Goal: Information Seeking & Learning: Learn about a topic

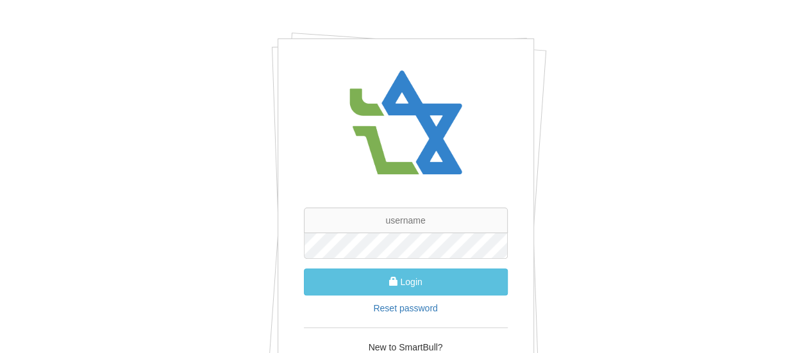
scroll to position [96, 0]
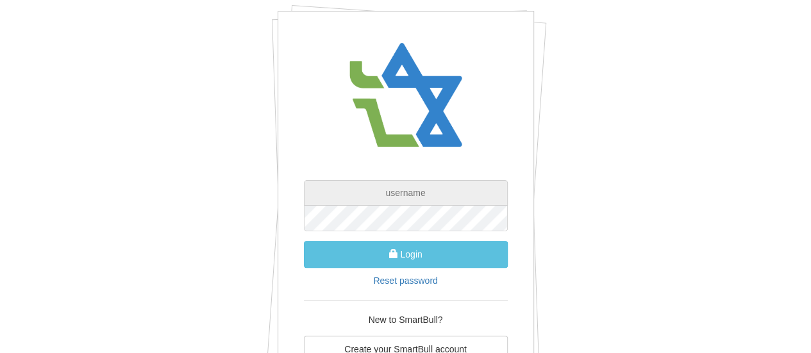
click at [427, 194] on input "text" at bounding box center [406, 193] width 204 height 26
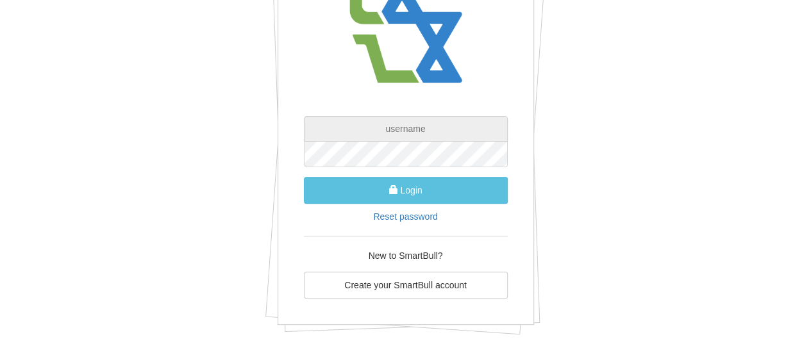
click at [411, 128] on input "text" at bounding box center [406, 129] width 204 height 26
type input "[EMAIL_ADDRESS][DOMAIN_NAME]"
click at [304, 177] on button "Login" at bounding box center [406, 190] width 204 height 27
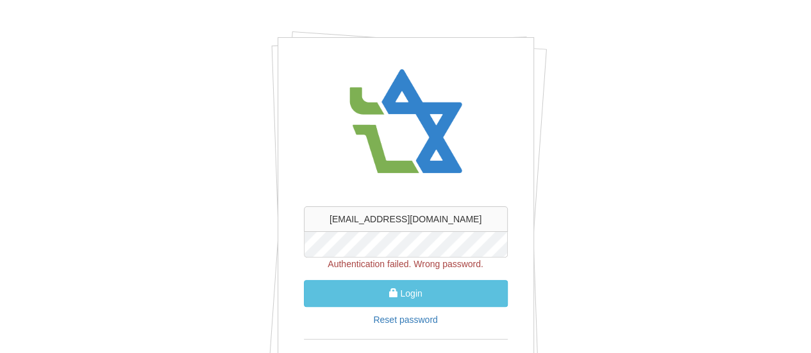
scroll to position [0, 0]
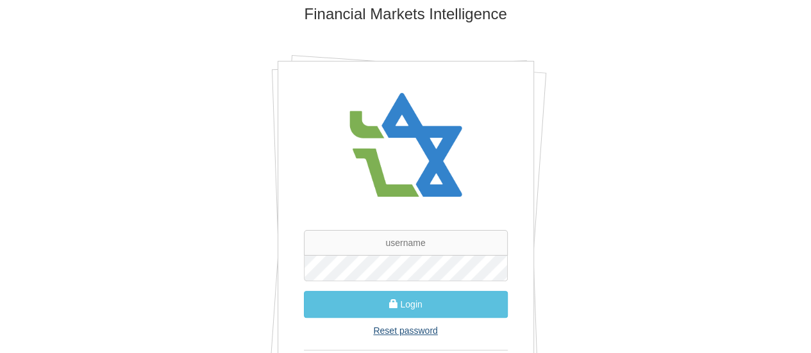
scroll to position [128, 0]
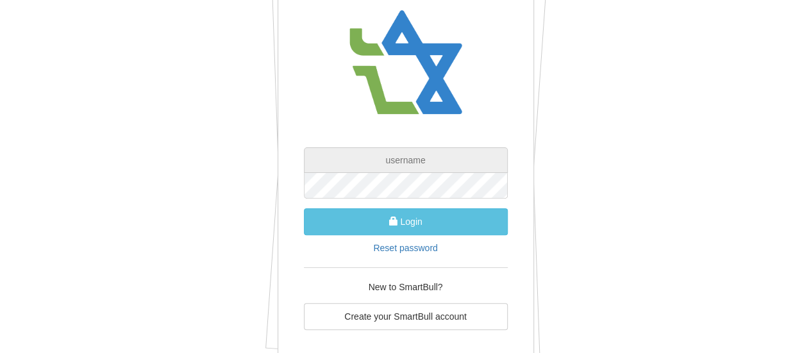
click at [413, 157] on input "text" at bounding box center [406, 161] width 204 height 26
type input "[EMAIL_ADDRESS][DOMAIN_NAME]"
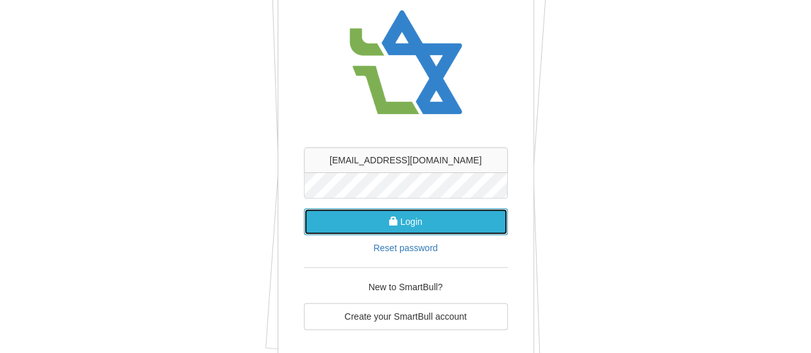
click at [416, 217] on button "Login" at bounding box center [406, 221] width 204 height 27
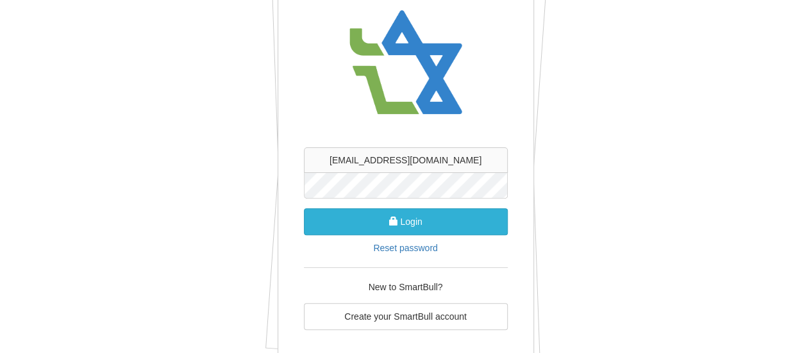
scroll to position [22, 0]
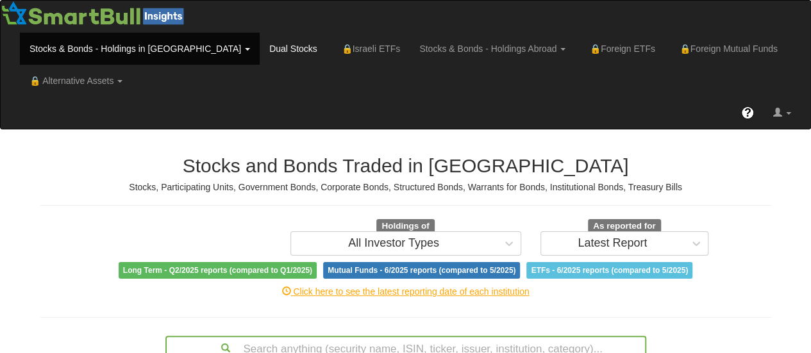
scroll to position [26, 762]
click at [410, 51] on link "Stocks & Bonds - Holdings Abroad" at bounding box center [493, 49] width 166 height 32
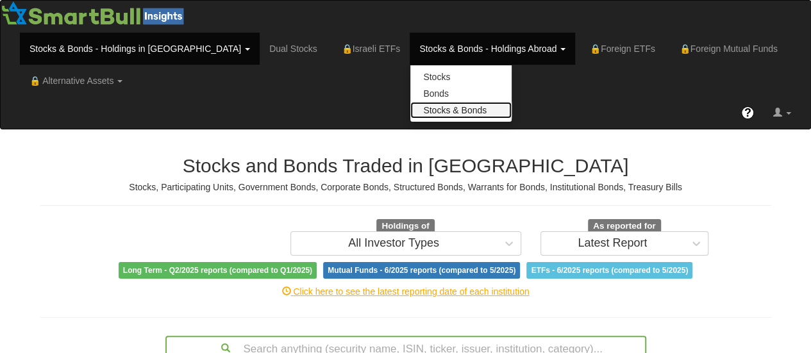
click at [411, 111] on link "Stocks & Bonds" at bounding box center [461, 110] width 101 height 17
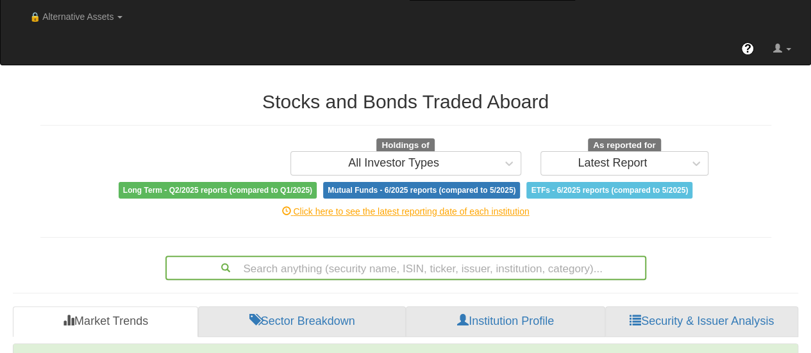
click at [379, 268] on div "Search anything (security name, ISIN, ticker, issuer, institution, category)..." at bounding box center [406, 268] width 479 height 22
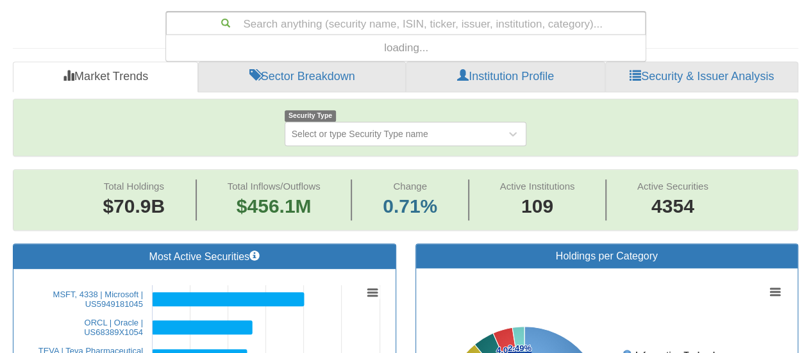
scroll to position [309, 470]
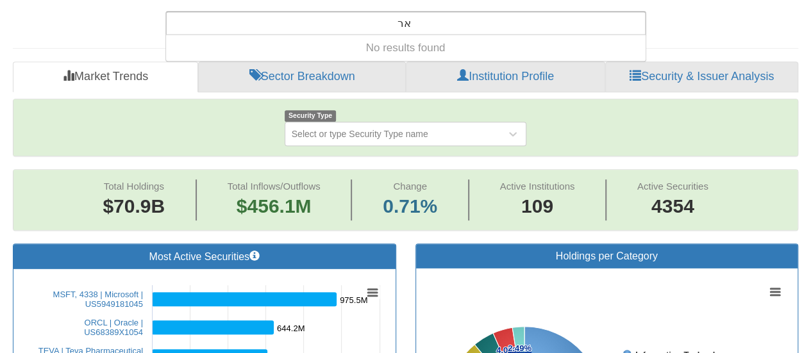
type input "א"
type input "trevi"
